Goal: Check status: Check status

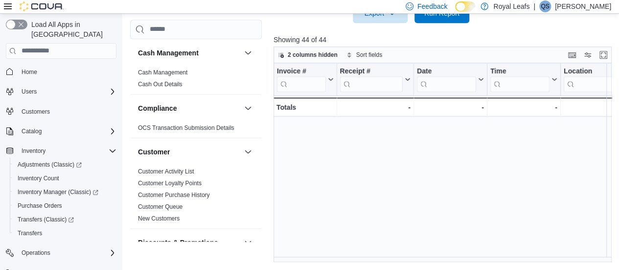
scroll to position [633, 641]
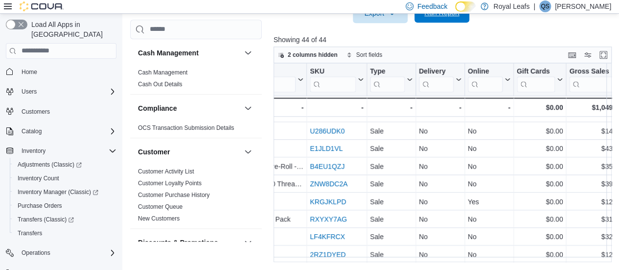
click at [431, 16] on span "Run Report" at bounding box center [441, 13] width 35 height 10
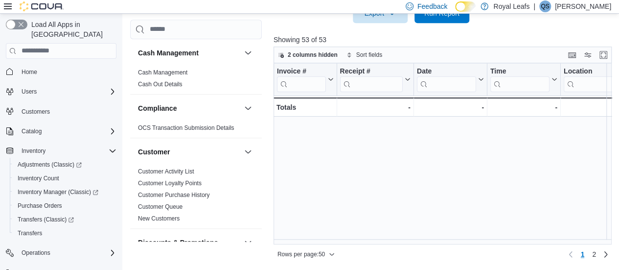
scroll to position [757, 0]
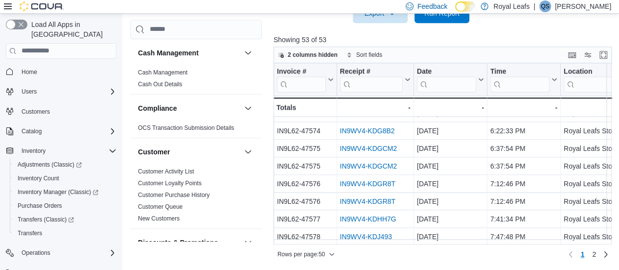
drag, startPoint x: 314, startPoint y: 244, endPoint x: 339, endPoint y: 244, distance: 24.5
click at [339, 244] on div "Rows per page : 50 Page 1 of 2 1 2" at bounding box center [442, 253] width 338 height 18
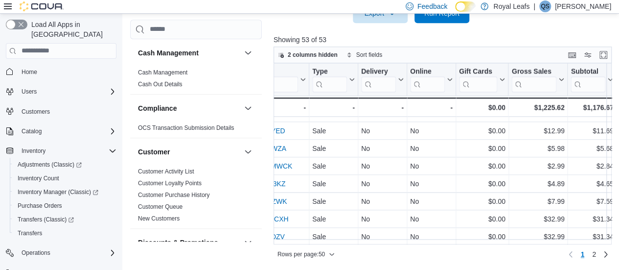
scroll to position [757, 913]
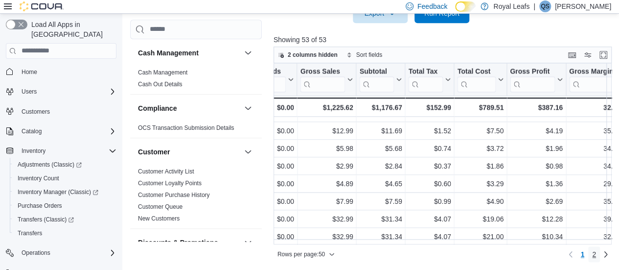
click at [596, 252] on span "2" at bounding box center [594, 254] width 4 height 10
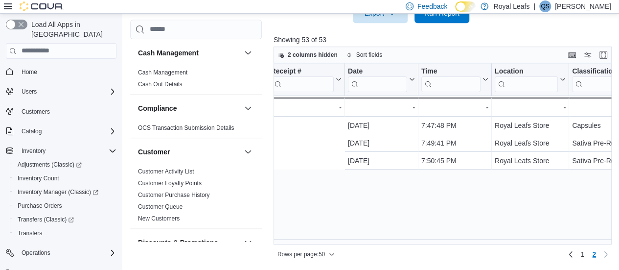
scroll to position [0, 0]
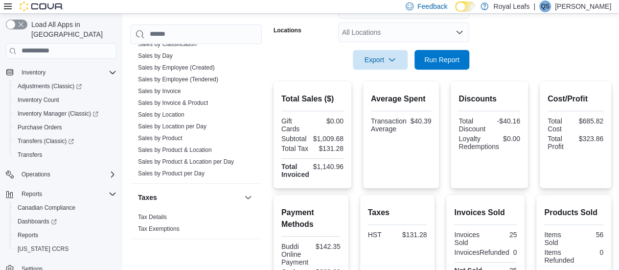
scroll to position [172, 0]
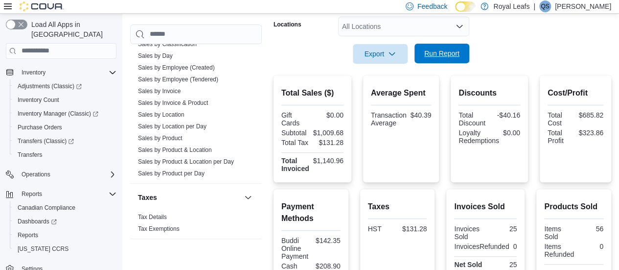
click at [444, 57] on span "Run Report" at bounding box center [441, 54] width 43 height 20
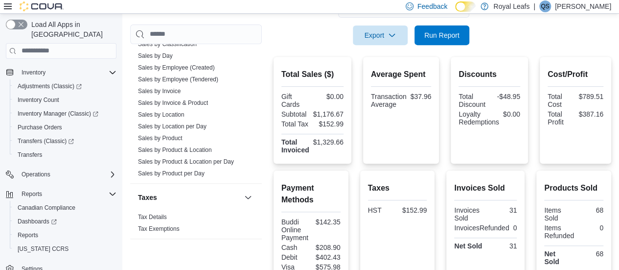
scroll to position [91, 0]
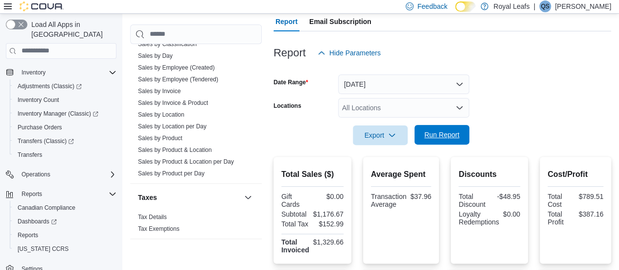
click at [442, 135] on span "Run Report" at bounding box center [441, 135] width 35 height 10
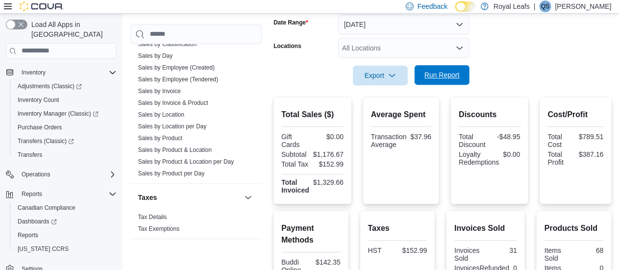
scroll to position [172, 0]
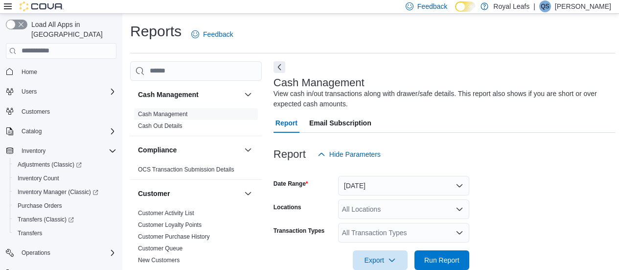
scroll to position [247, 0]
